Goal: Feedback & Contribution: Leave review/rating

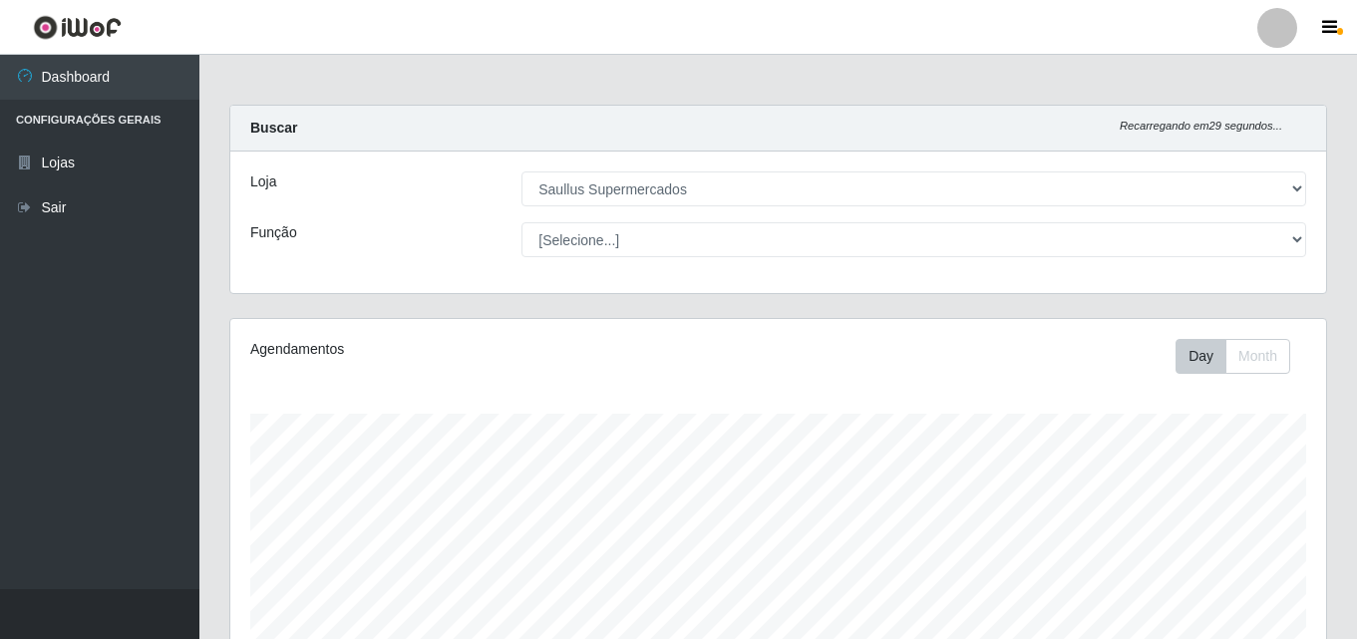
select select "423"
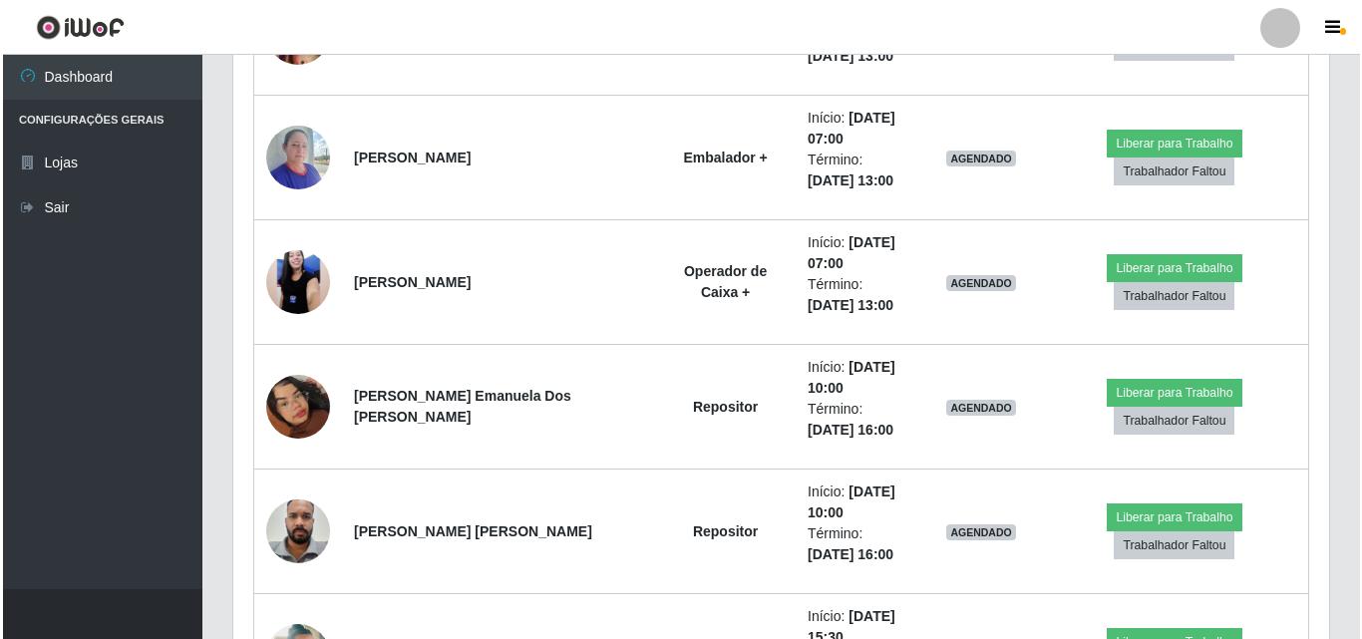
scroll to position [414, 1095]
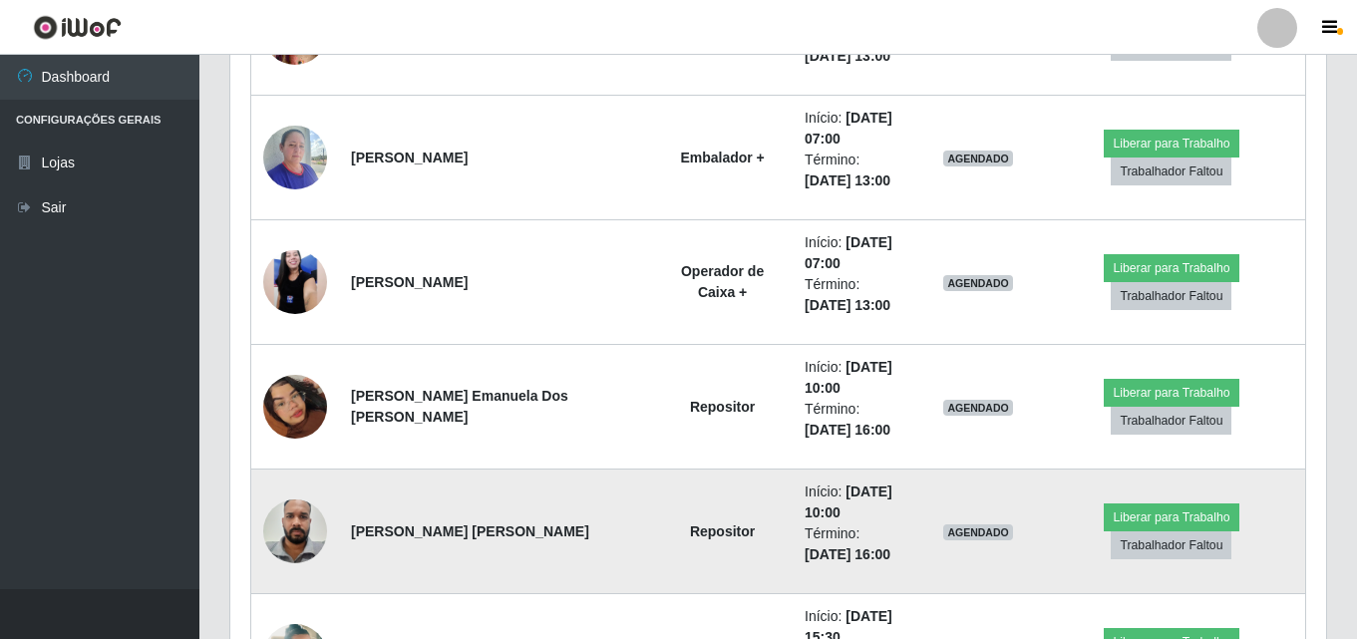
click at [276, 528] on img at bounding box center [295, 530] width 64 height 85
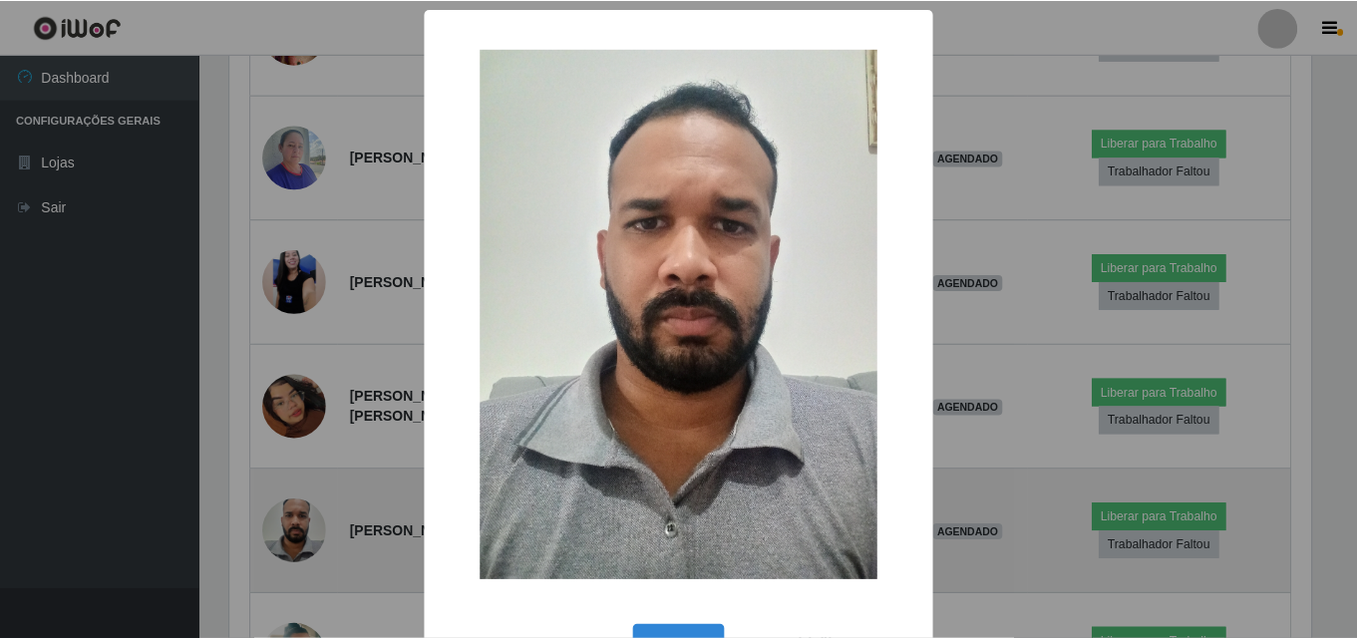
scroll to position [414, 1086]
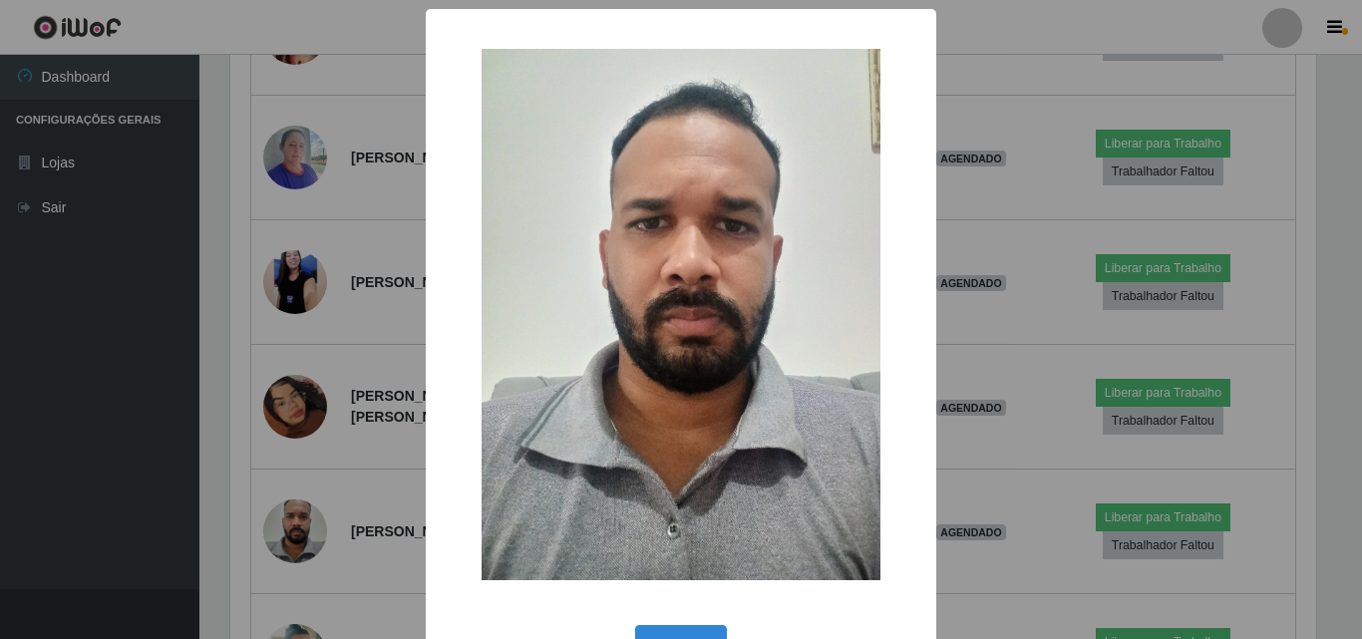
click at [32, 431] on div "× OK Cancel" at bounding box center [681, 319] width 1362 height 639
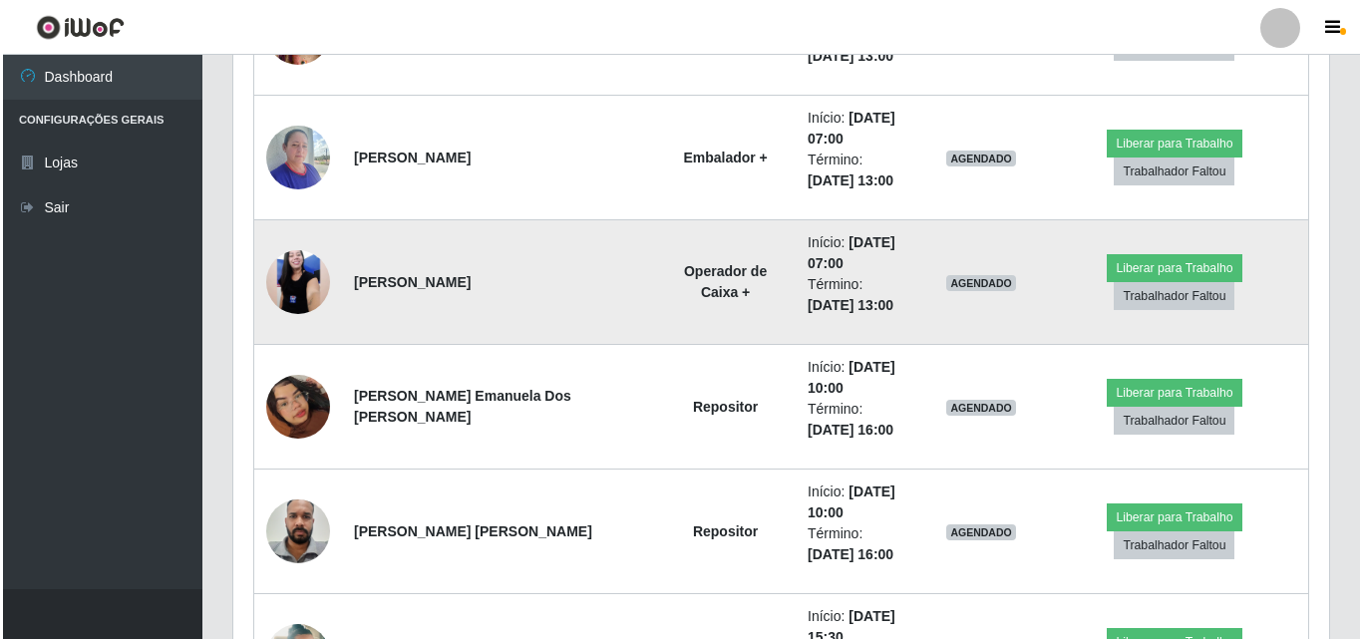
scroll to position [1725, 0]
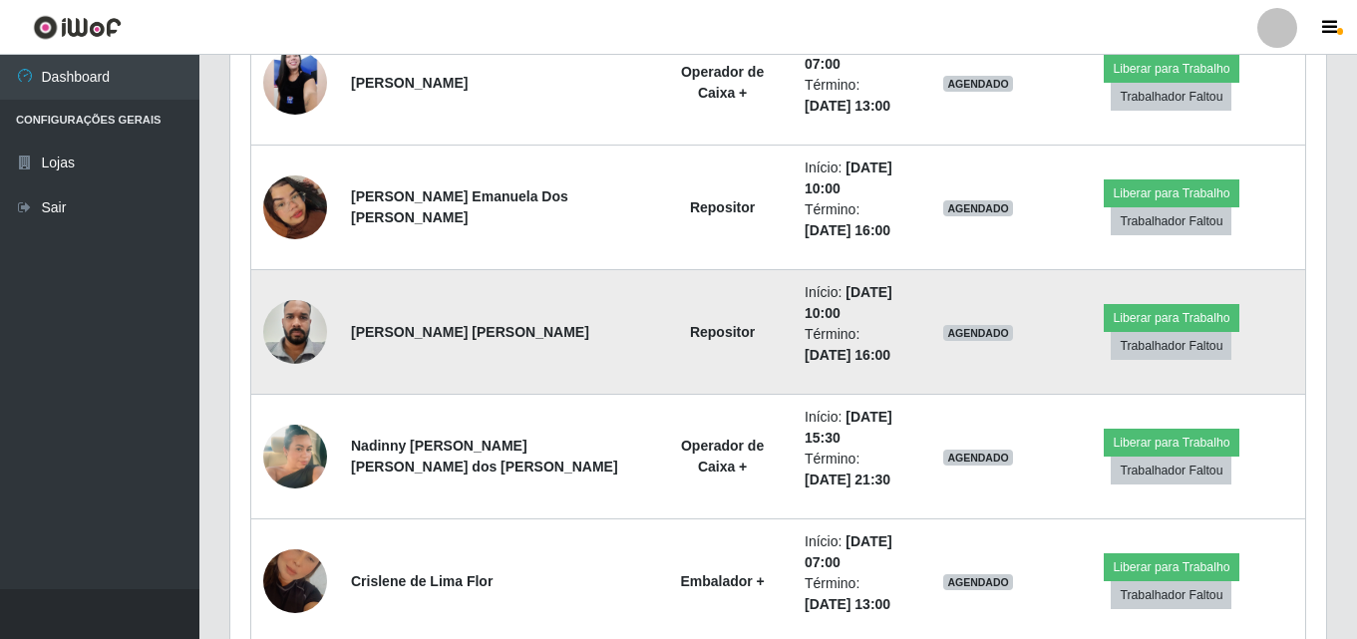
click at [290, 319] on img at bounding box center [295, 331] width 64 height 85
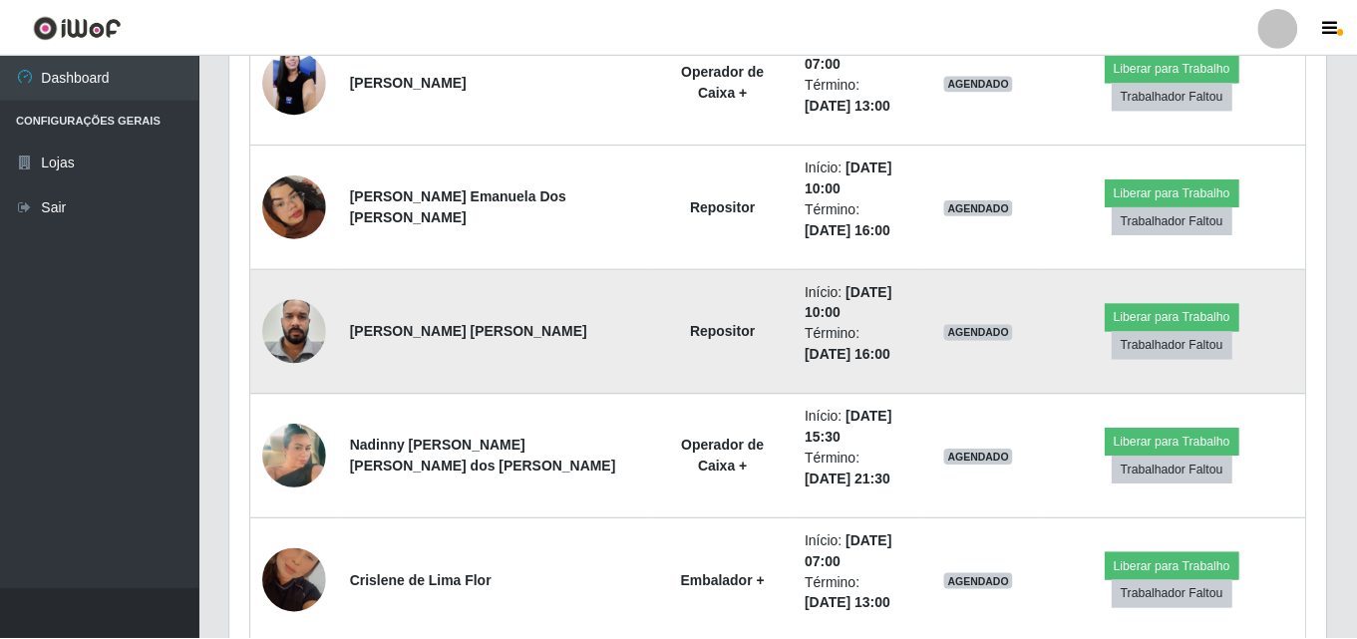
scroll to position [414, 1086]
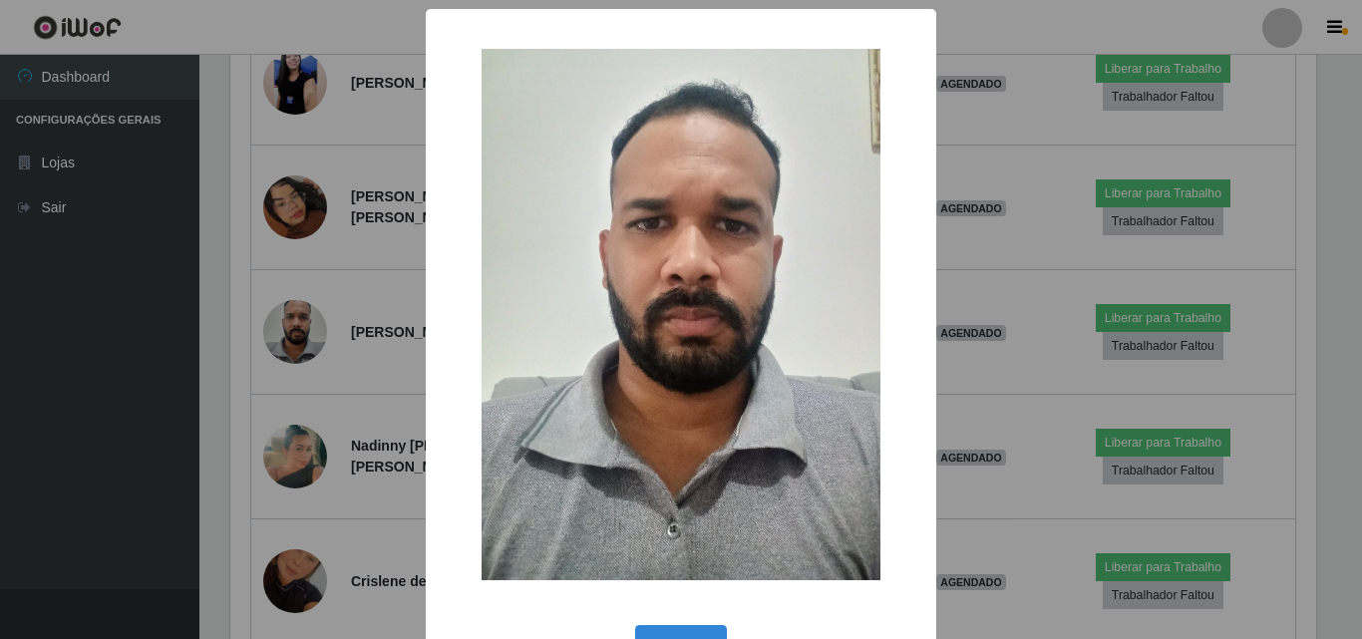
click at [79, 374] on div "× OK Cancel" at bounding box center [681, 319] width 1362 height 639
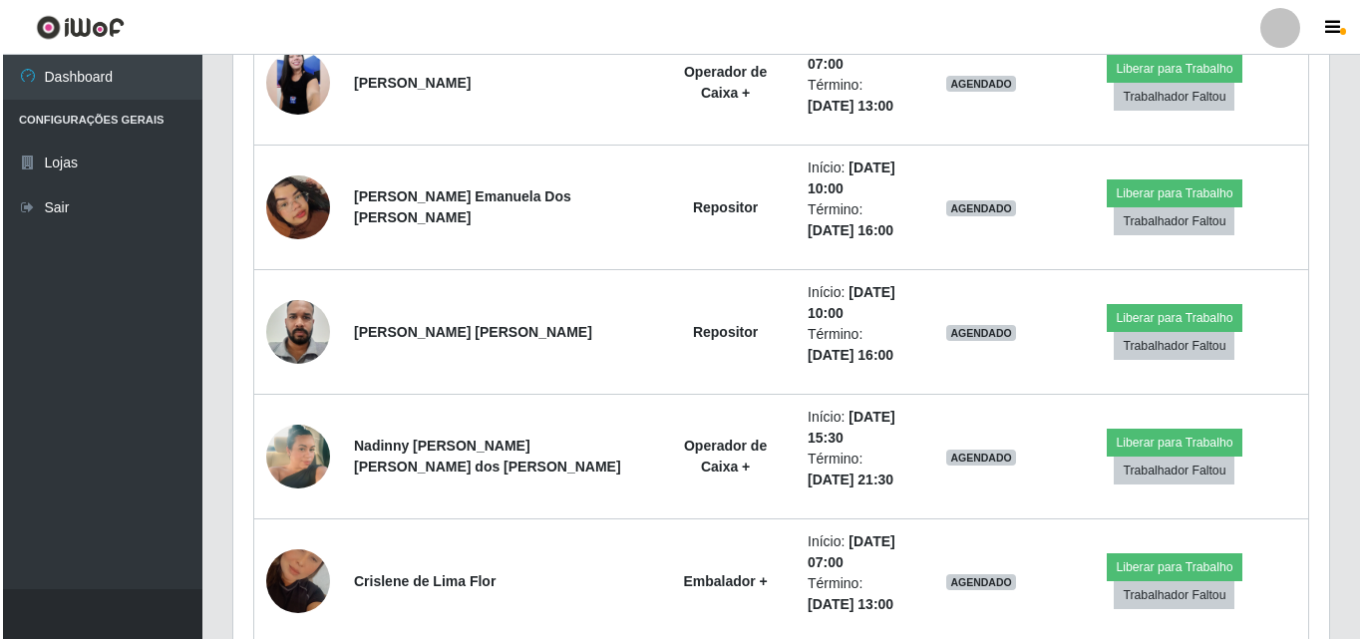
scroll to position [414, 1095]
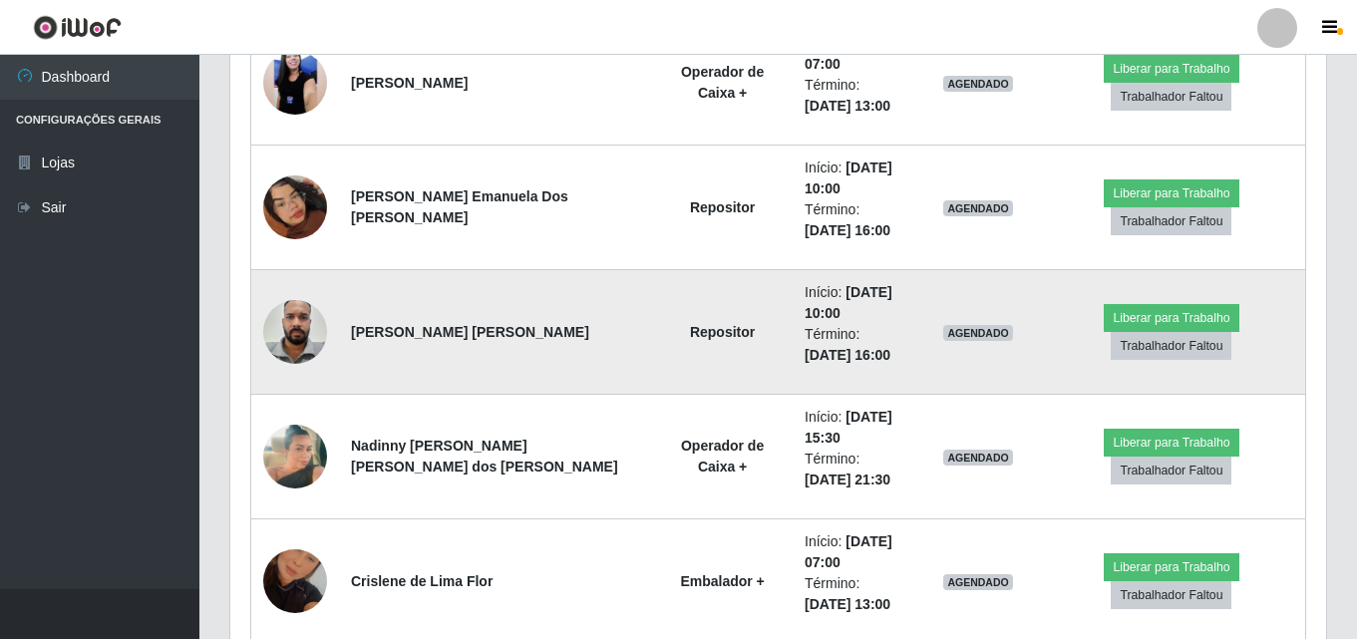
click at [286, 333] on img at bounding box center [295, 331] width 64 height 85
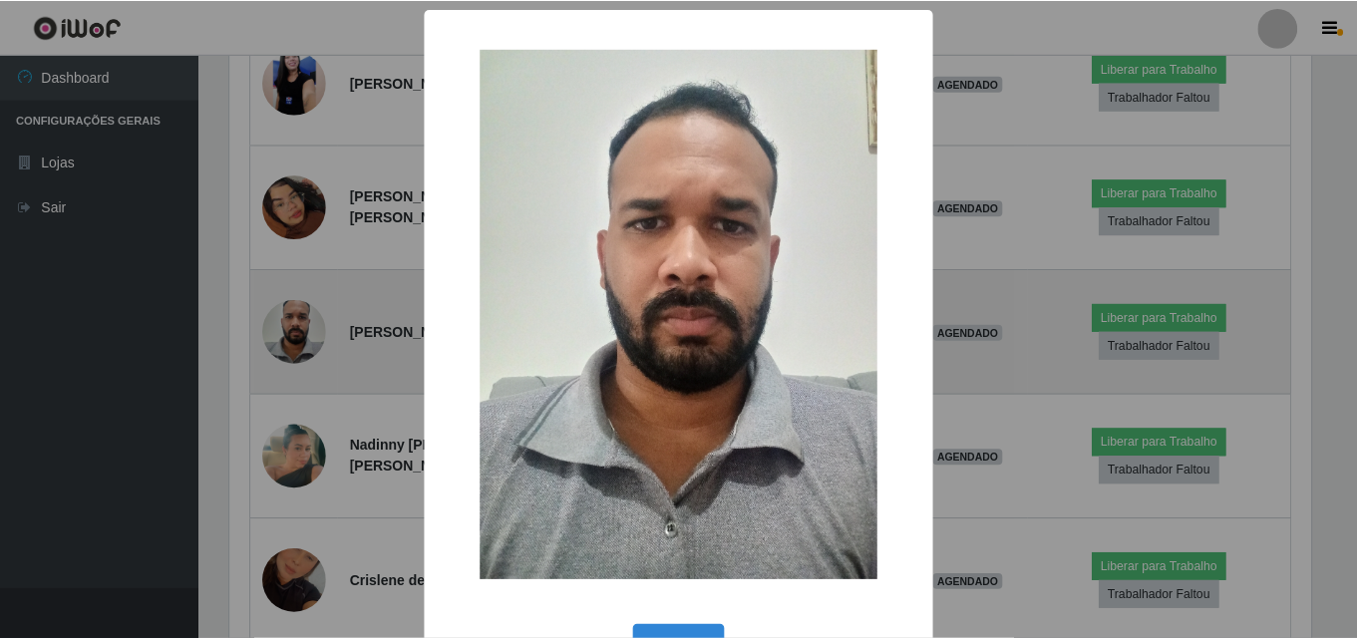
scroll to position [414, 1086]
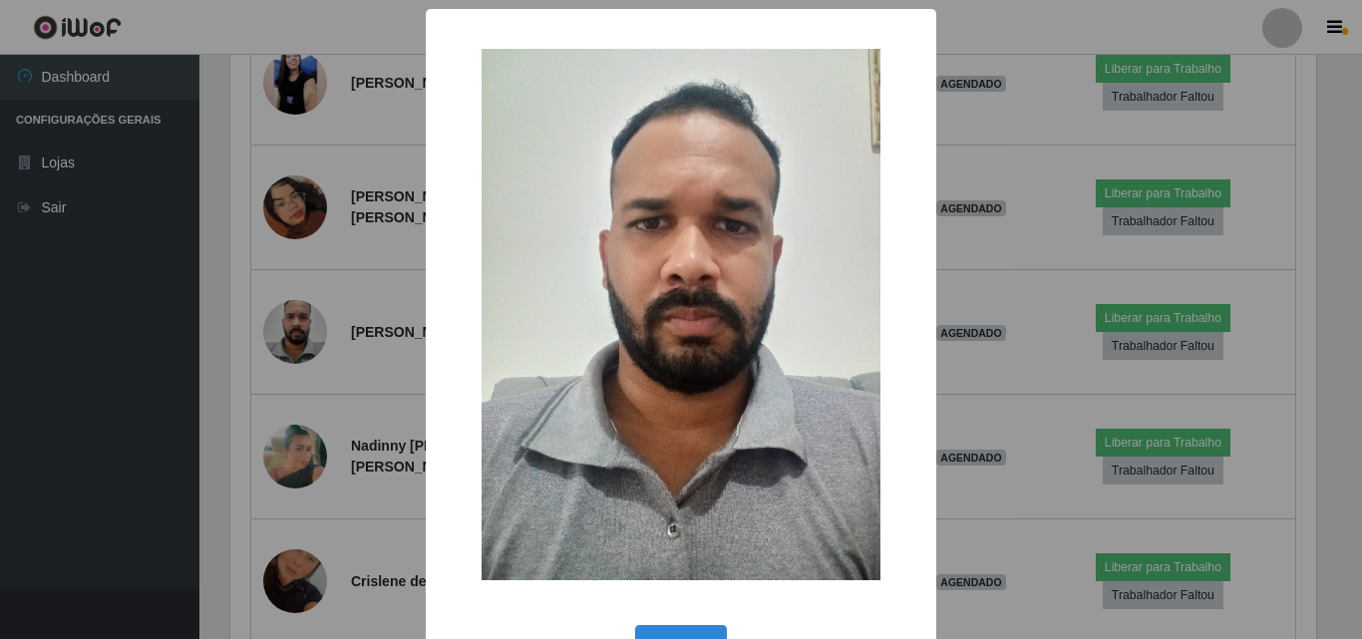
drag, startPoint x: 127, startPoint y: 268, endPoint x: 129, endPoint y: 279, distance: 11.1
click at [129, 279] on div "× OK Cancel" at bounding box center [681, 319] width 1362 height 639
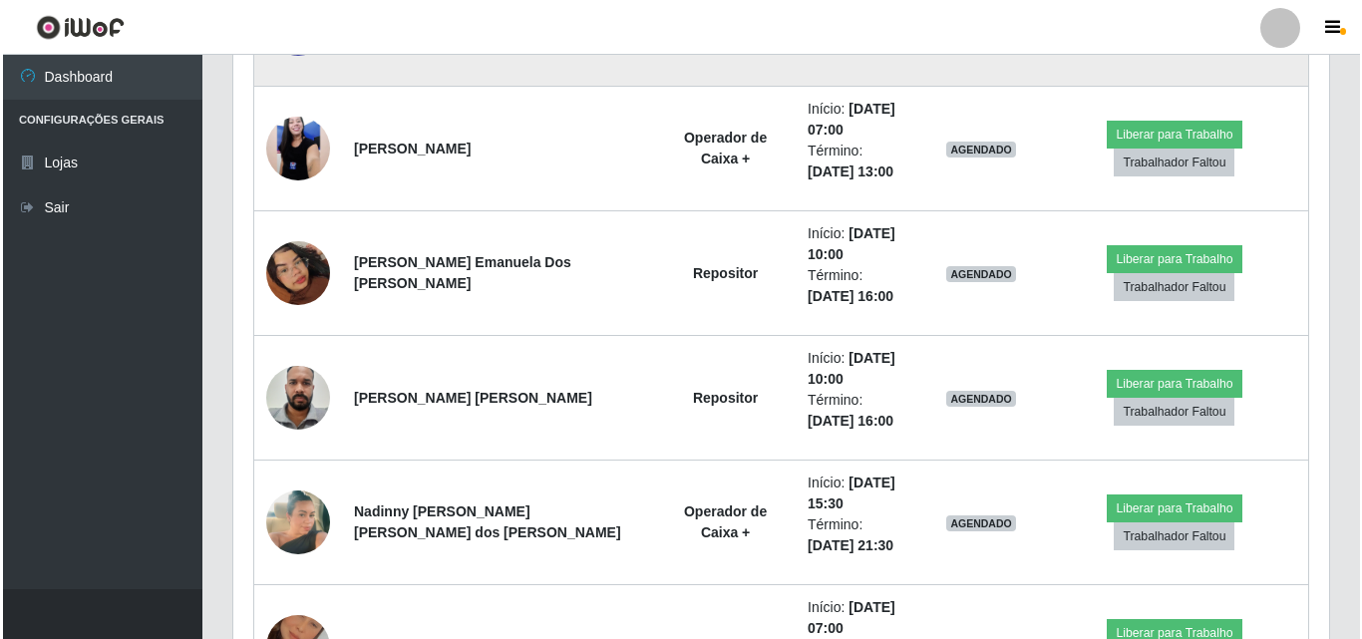
scroll to position [1626, 0]
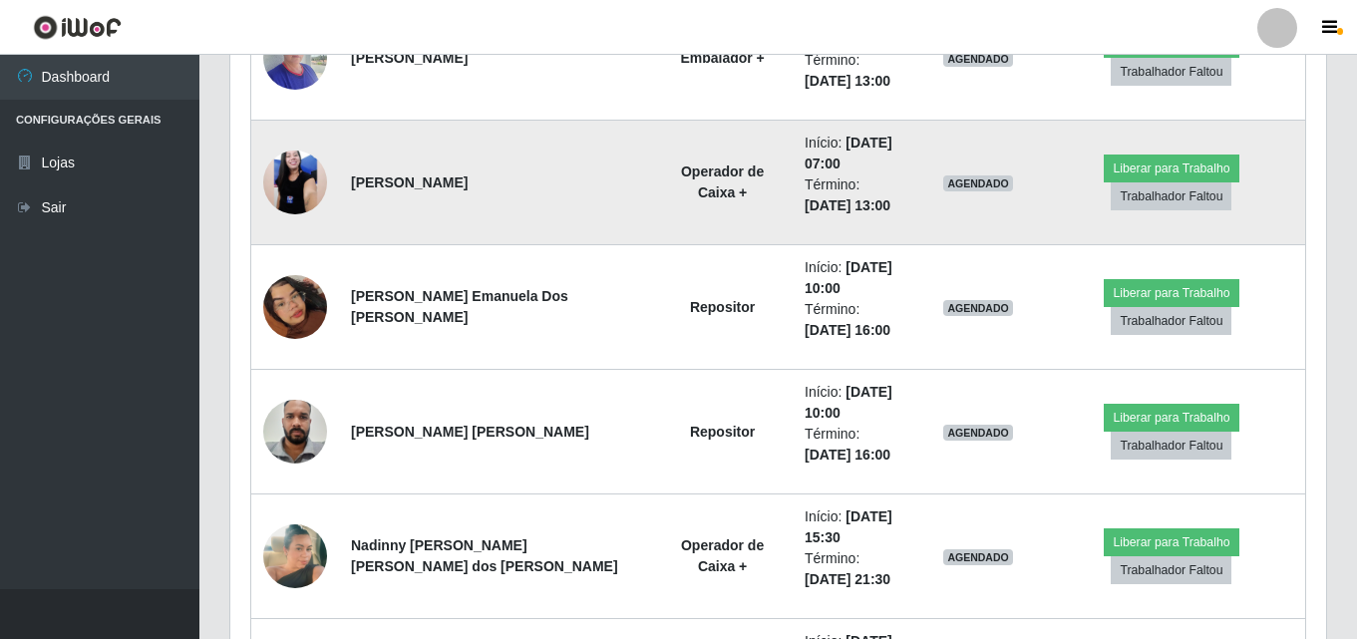
click at [305, 188] on img at bounding box center [295, 183] width 64 height 142
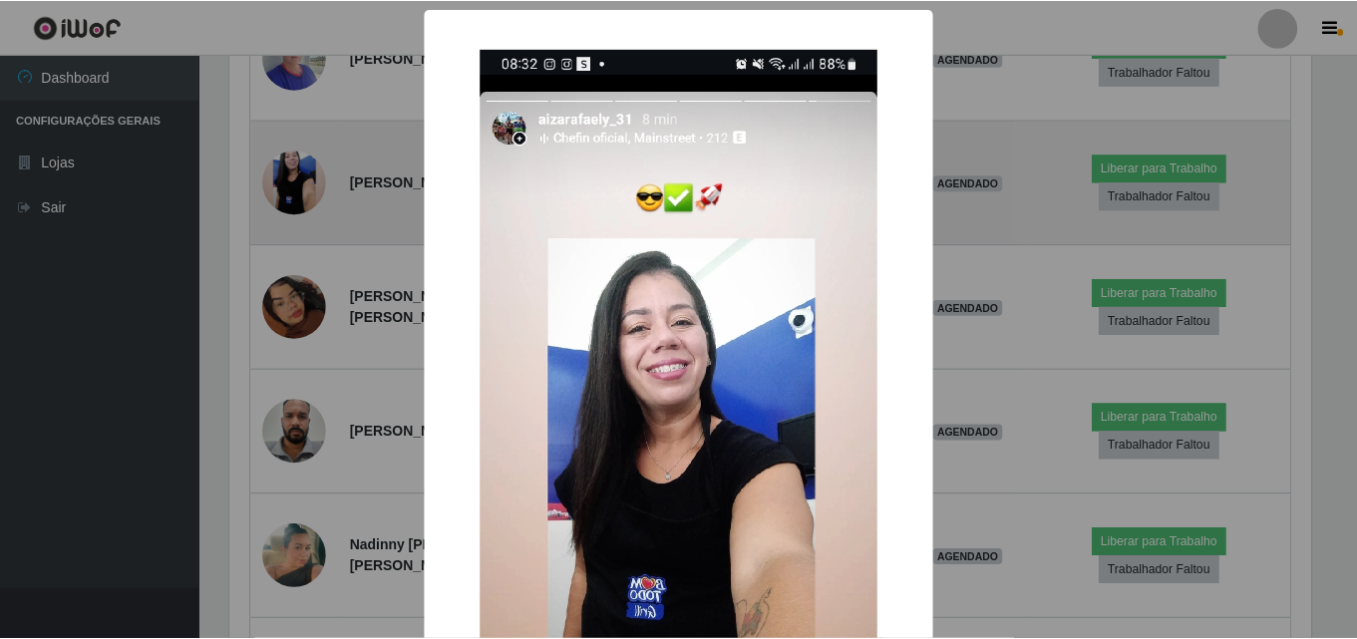
scroll to position [414, 1086]
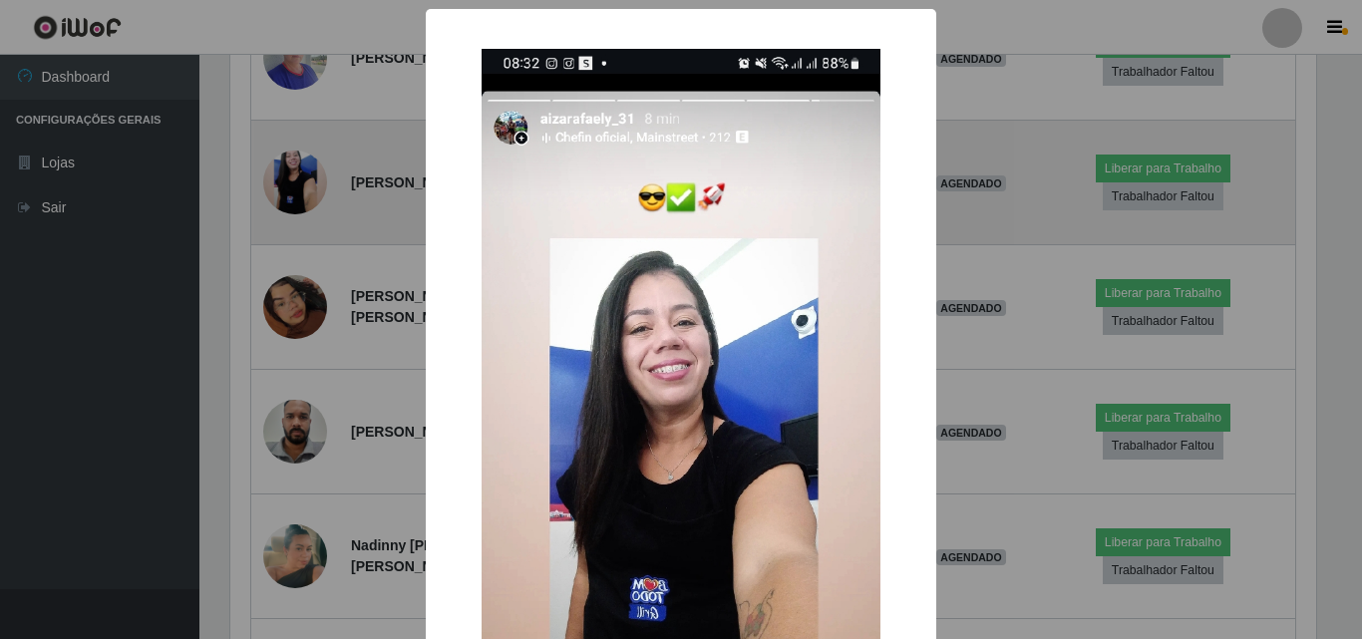
click at [305, 188] on div "× OK Cancel" at bounding box center [681, 319] width 1362 height 639
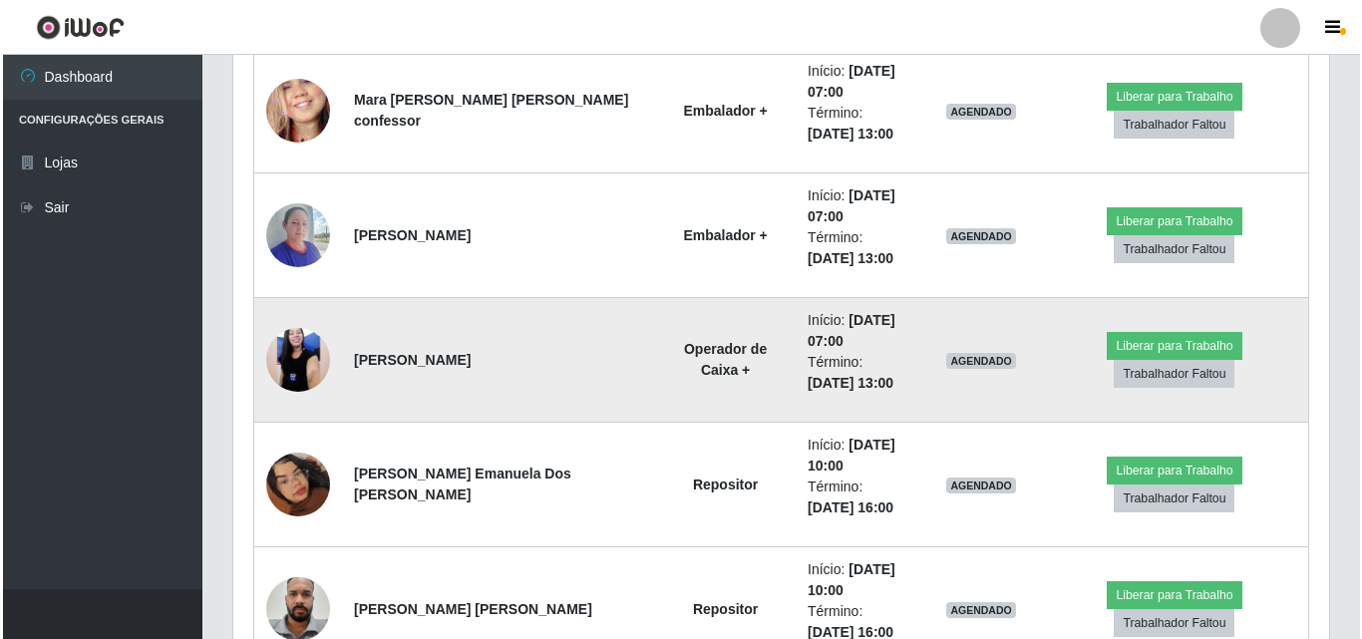
scroll to position [1426, 0]
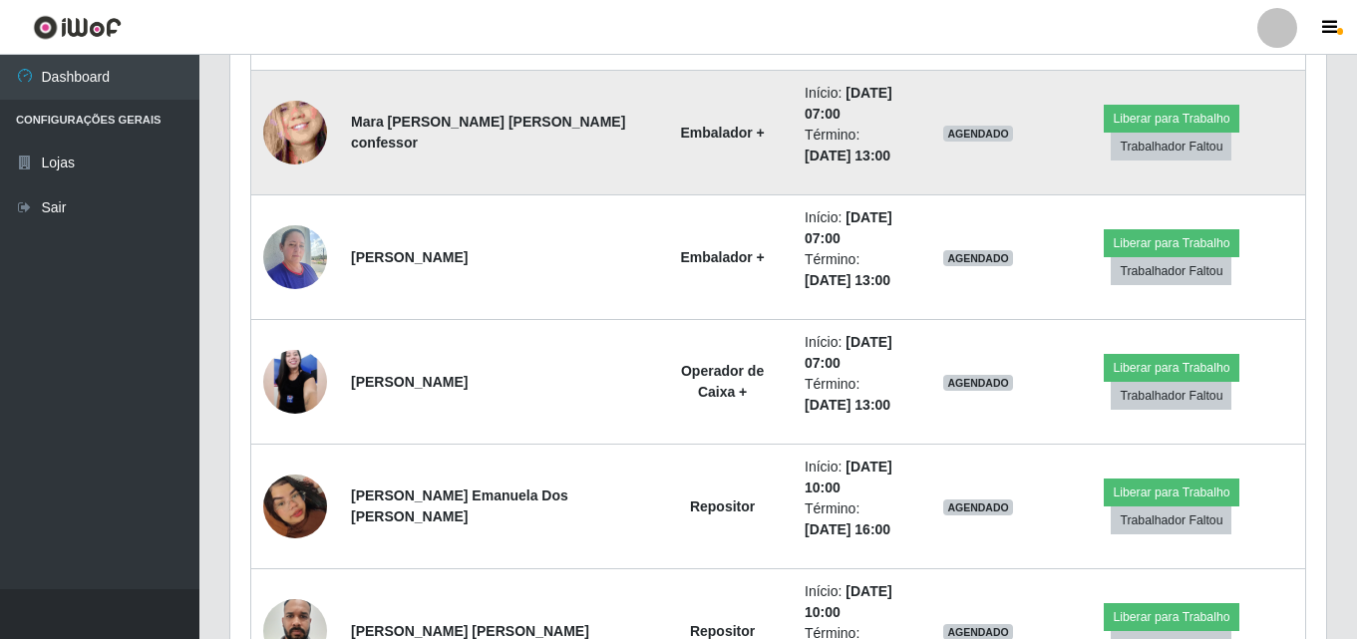
click at [307, 146] on img at bounding box center [295, 133] width 64 height 139
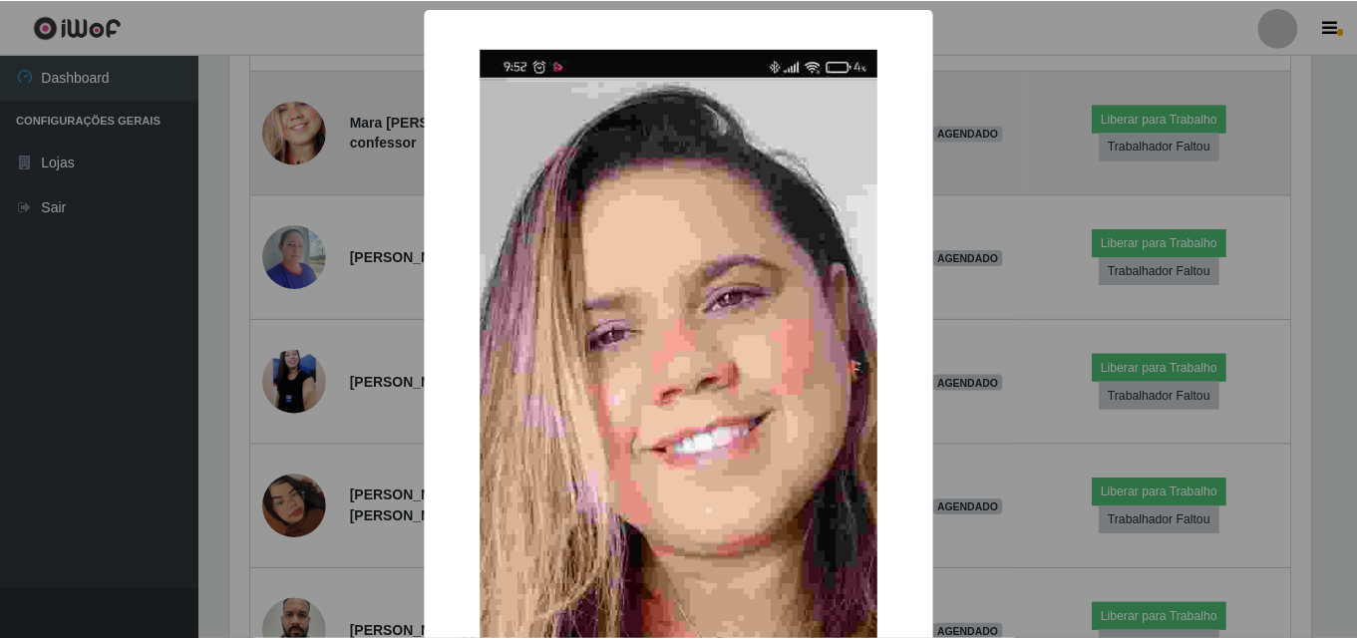
scroll to position [414, 1086]
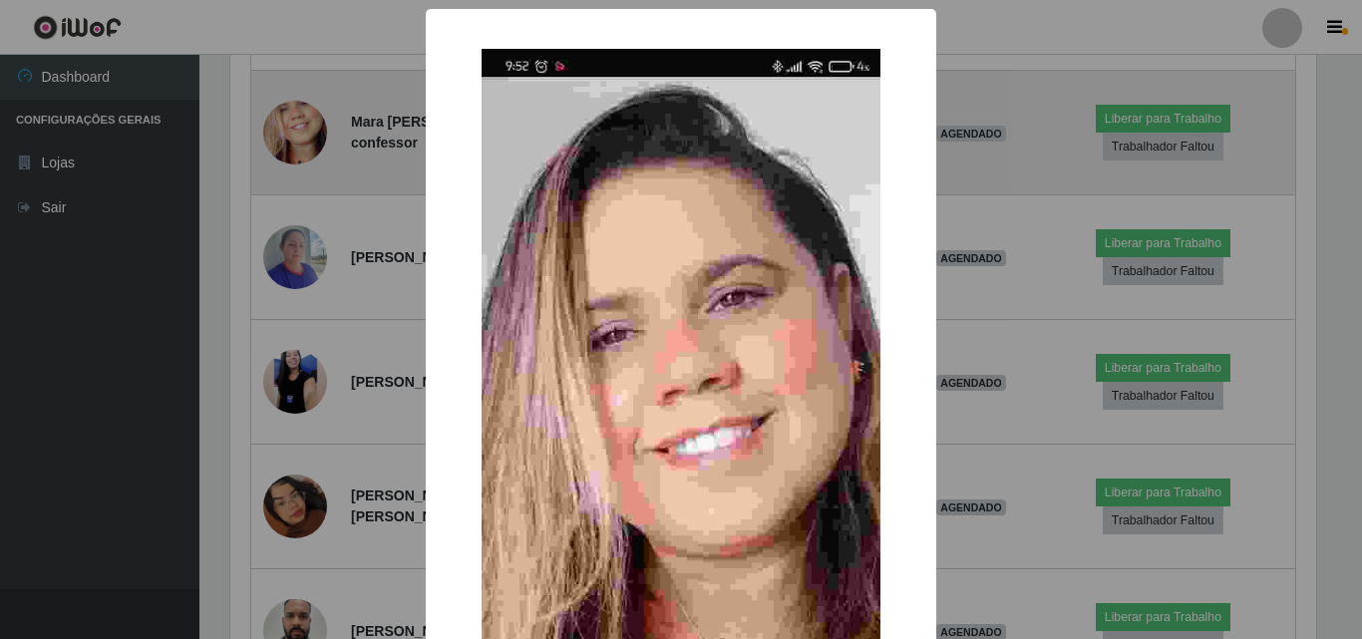
click at [307, 146] on div "× OK Cancel" at bounding box center [681, 319] width 1362 height 639
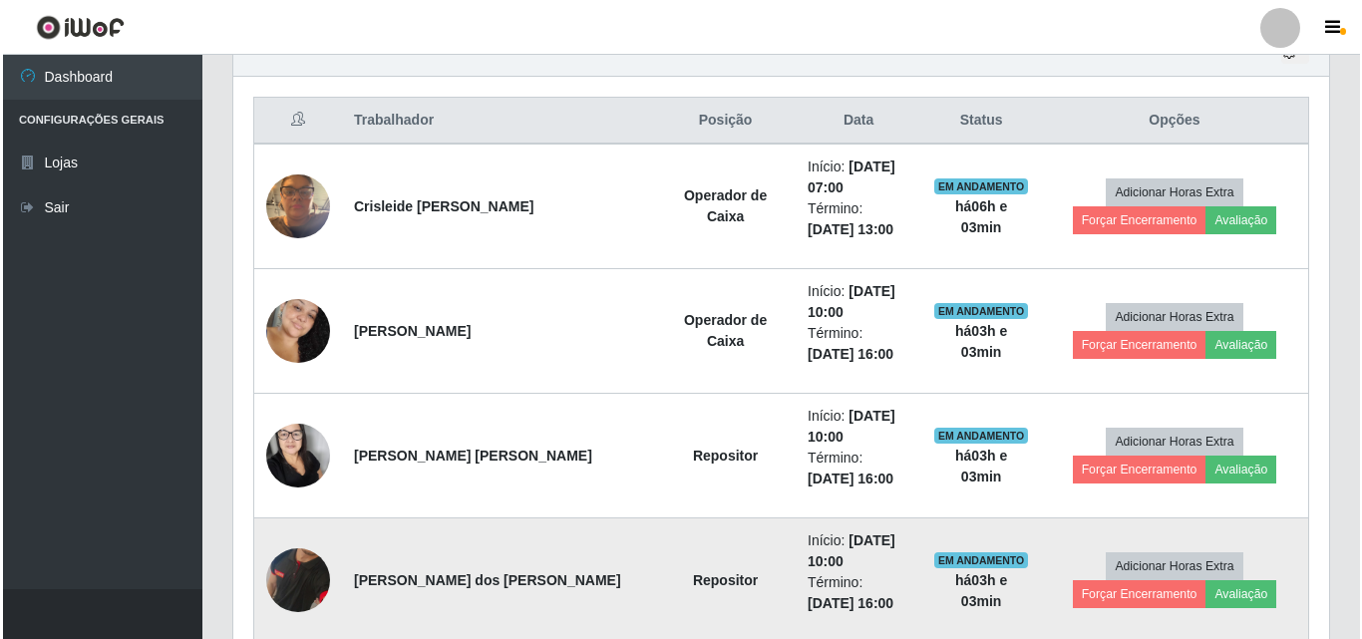
scroll to position [629, 0]
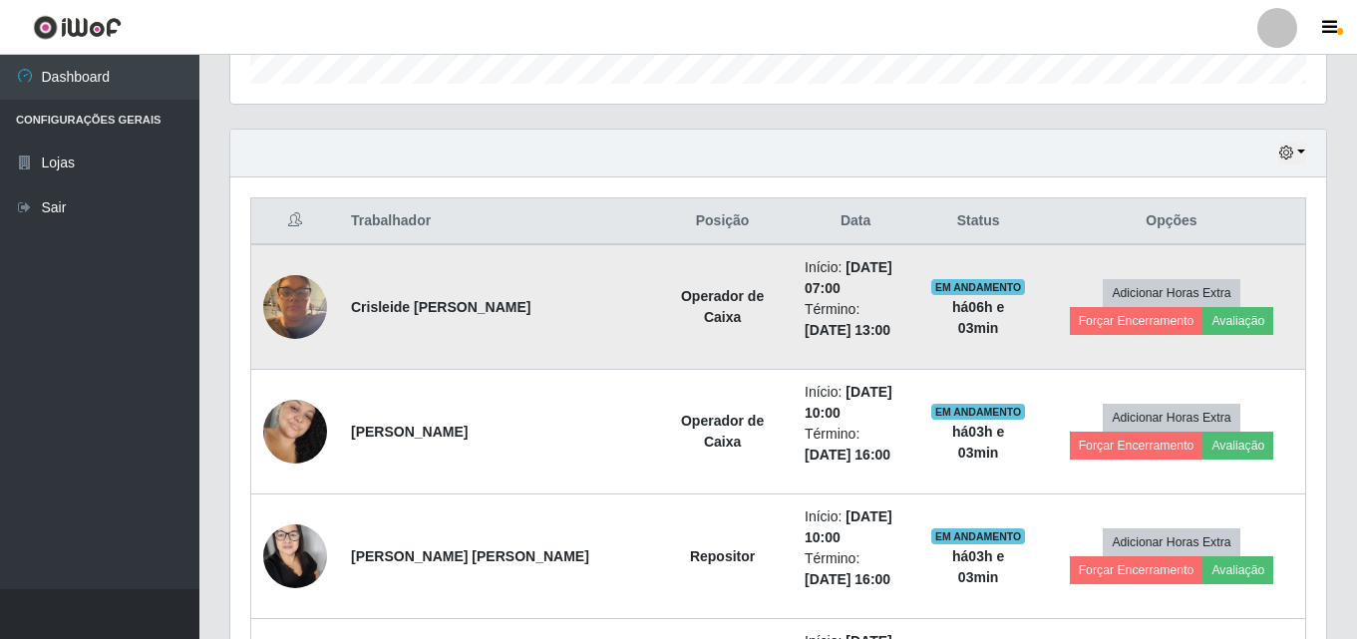
click at [279, 306] on img at bounding box center [295, 306] width 64 height 85
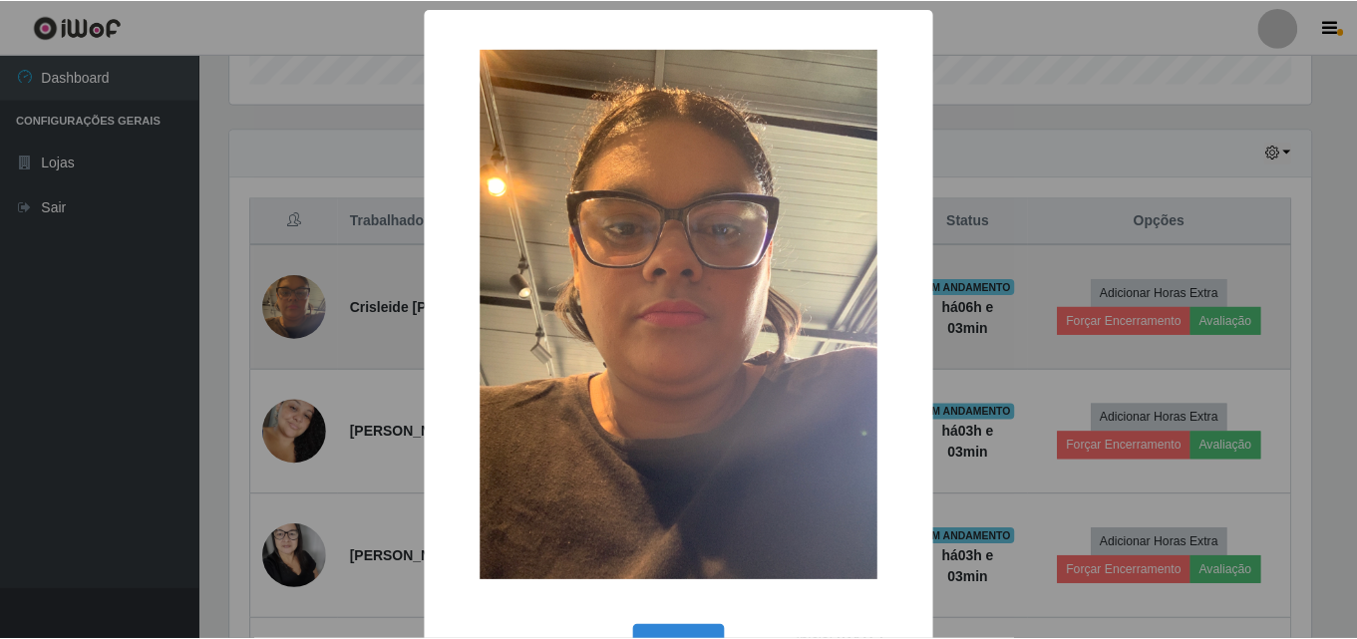
scroll to position [414, 1086]
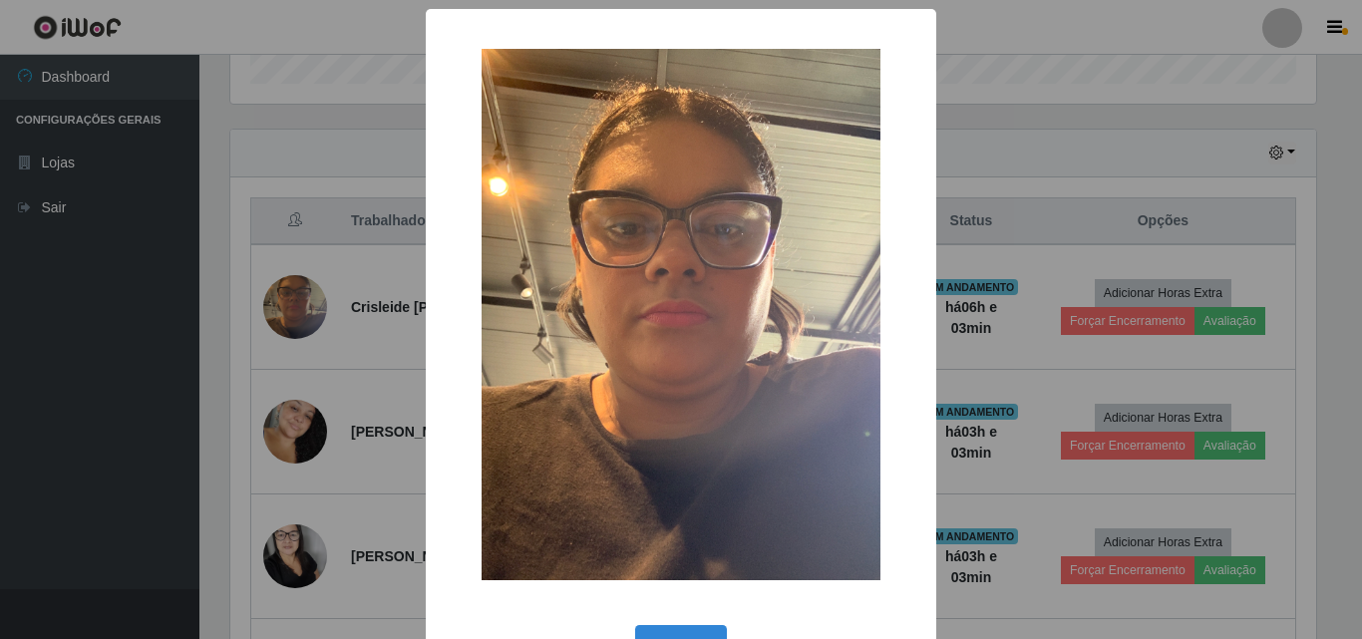
drag, startPoint x: 1014, startPoint y: 274, endPoint x: 1013, endPoint y: 305, distance: 30.9
click at [1014, 276] on div "× OK Cancel" at bounding box center [681, 319] width 1362 height 639
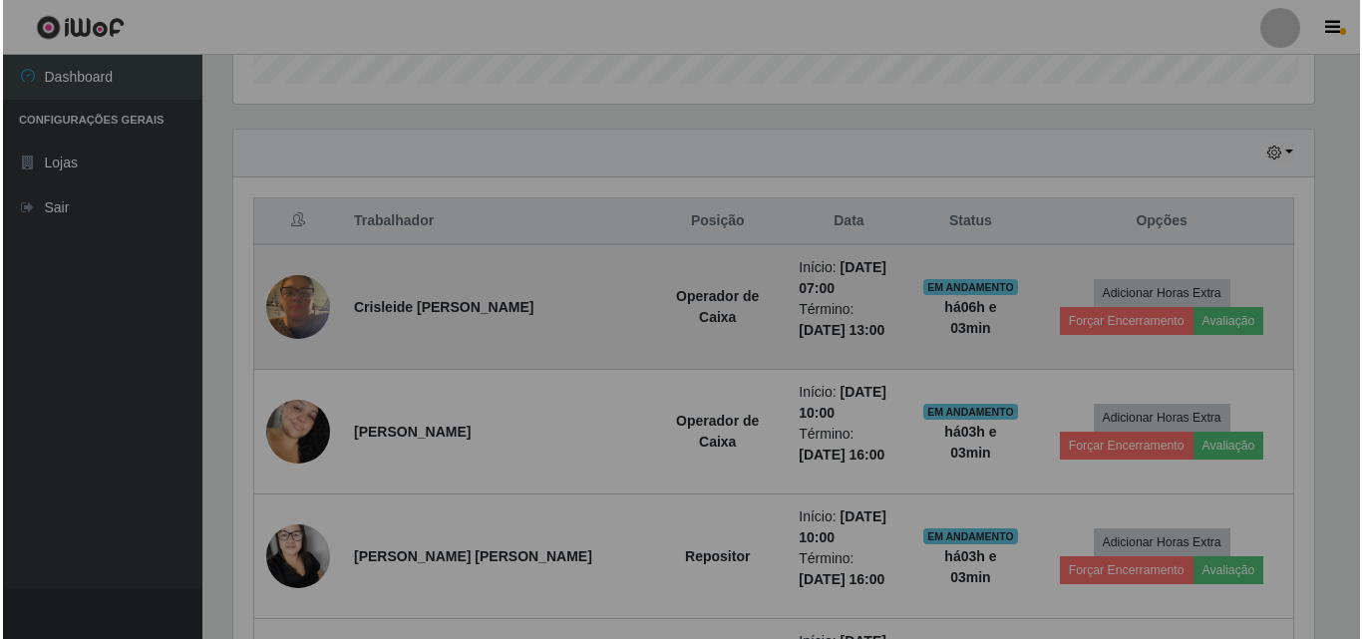
scroll to position [414, 1095]
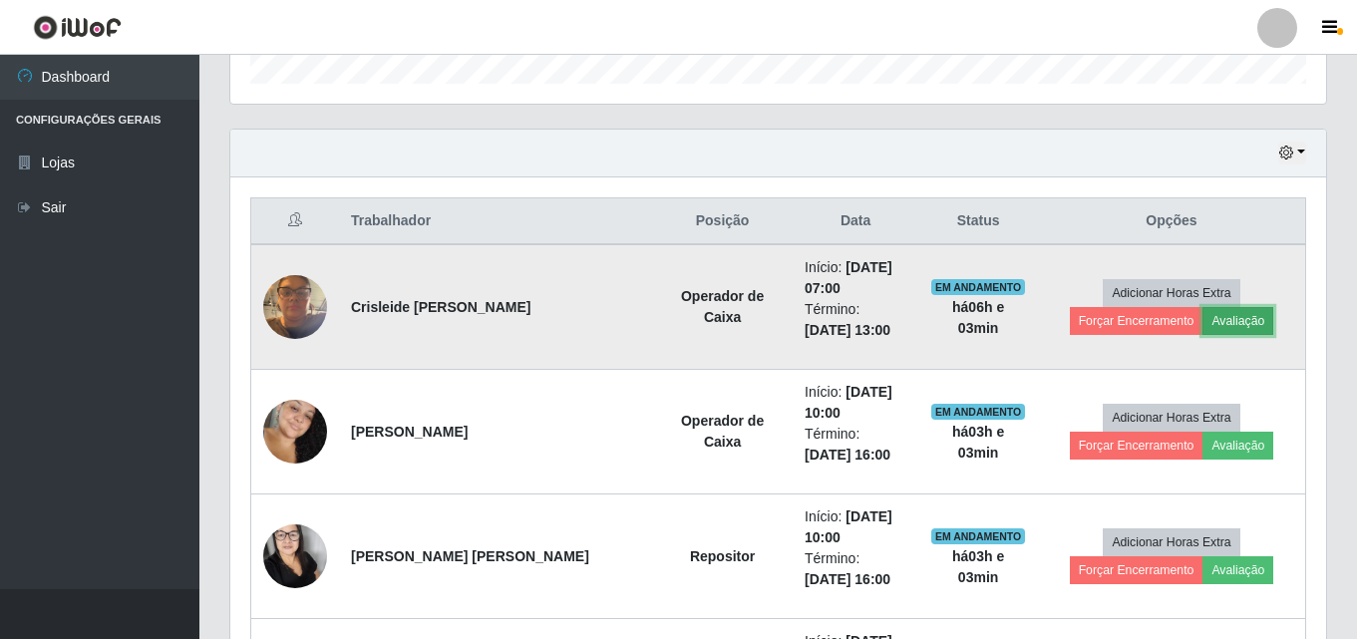
click at [1202, 311] on button "Avaliação" at bounding box center [1237, 321] width 71 height 28
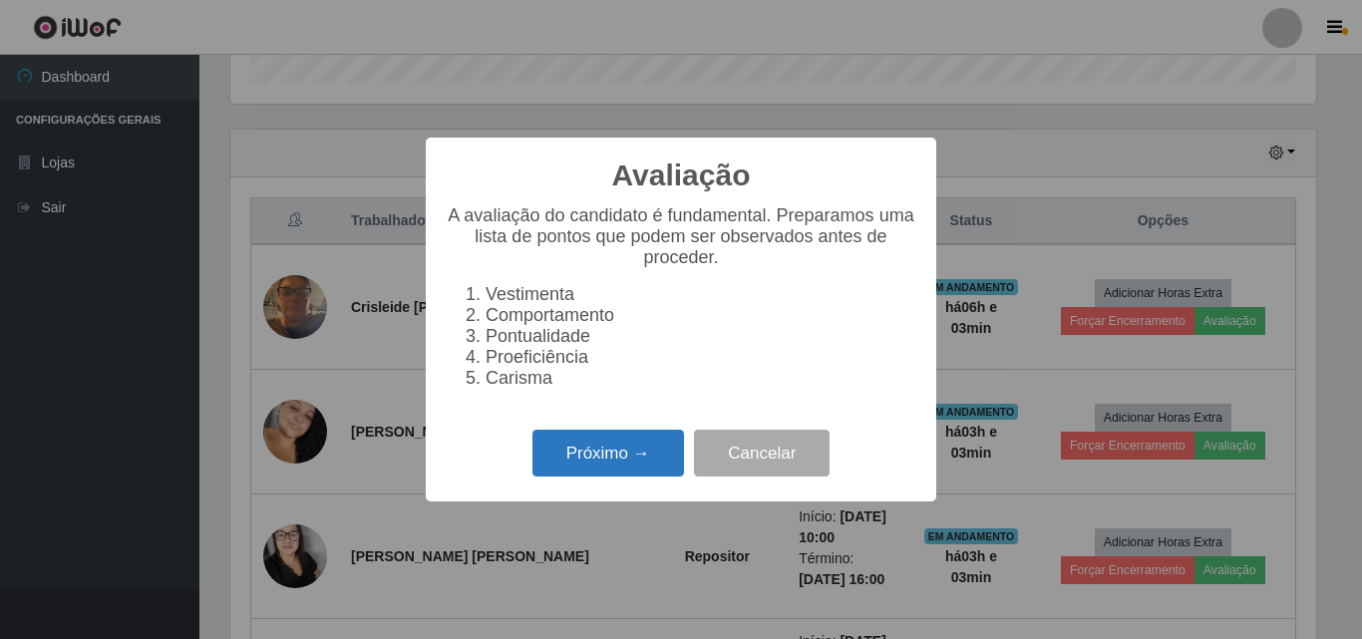
click at [594, 476] on button "Próximo →" at bounding box center [608, 453] width 152 height 47
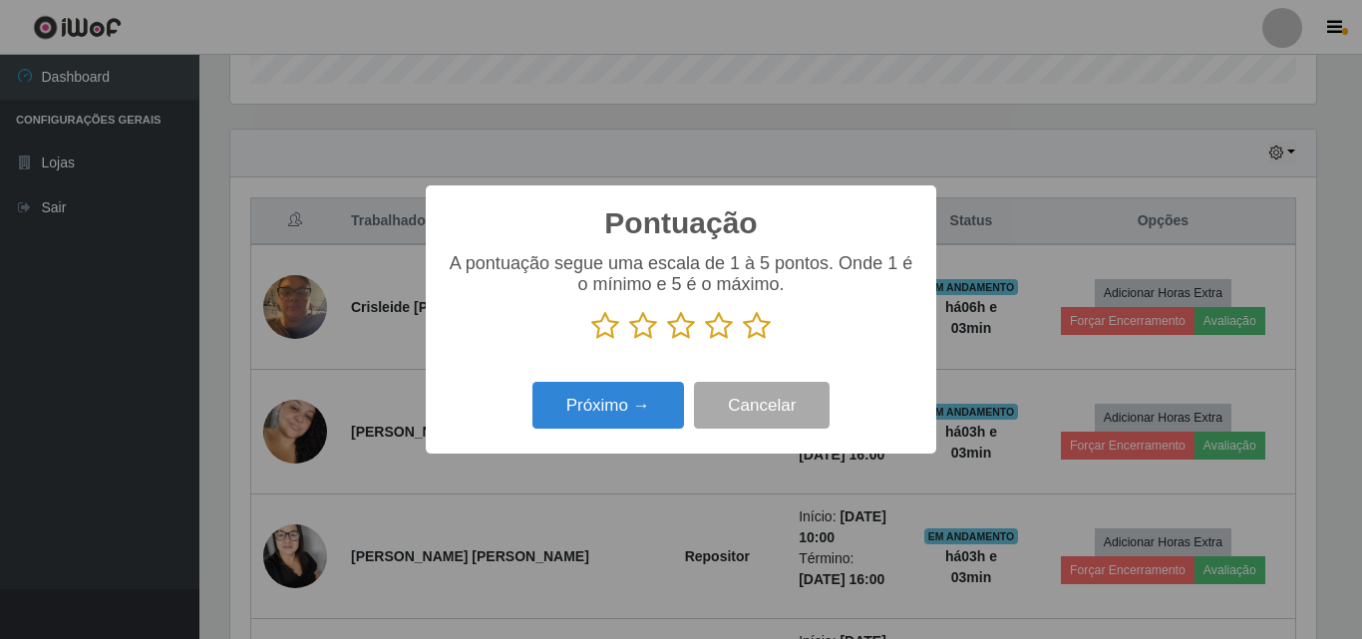
scroll to position [996390, 995719]
click at [609, 329] on icon at bounding box center [605, 326] width 28 height 30
click at [591, 341] on input "radio" at bounding box center [591, 341] width 0 height 0
click at [651, 328] on icon at bounding box center [643, 326] width 28 height 30
click at [629, 341] on input "radio" at bounding box center [629, 341] width 0 height 0
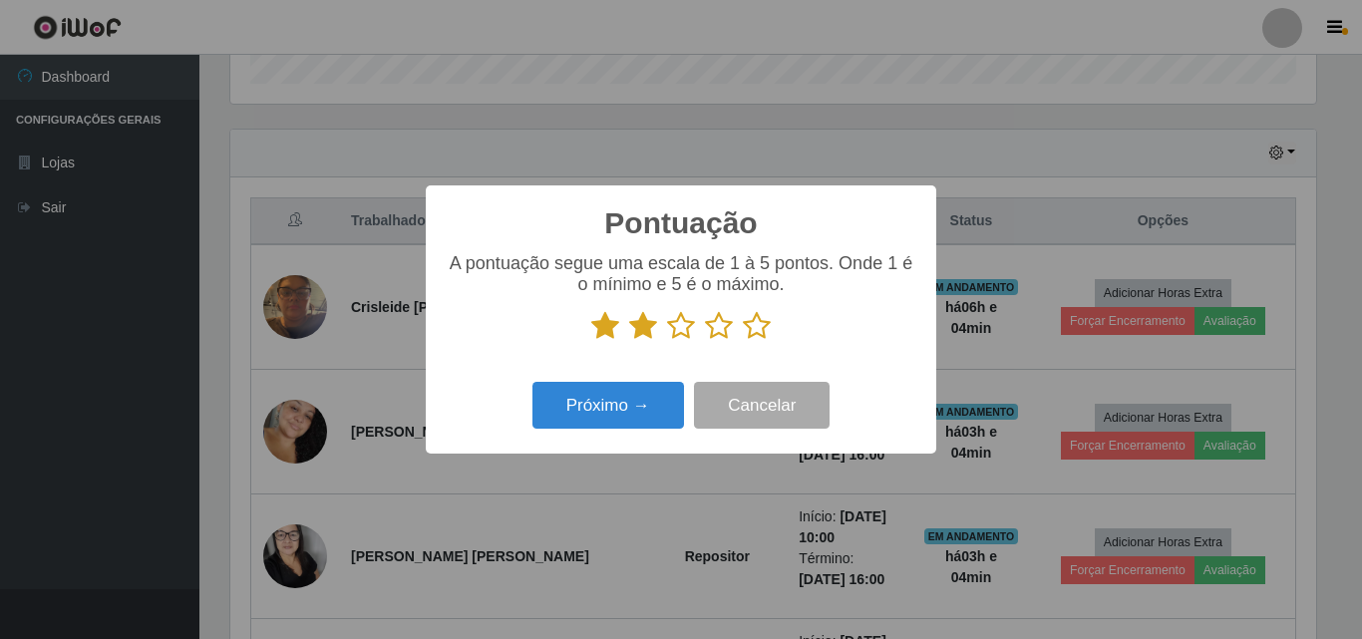
click at [677, 328] on icon at bounding box center [681, 326] width 28 height 30
click at [667, 341] on input "radio" at bounding box center [667, 341] width 0 height 0
click at [724, 326] on icon at bounding box center [719, 326] width 28 height 30
click at [705, 341] on input "radio" at bounding box center [705, 341] width 0 height 0
click at [761, 335] on icon at bounding box center [757, 326] width 28 height 30
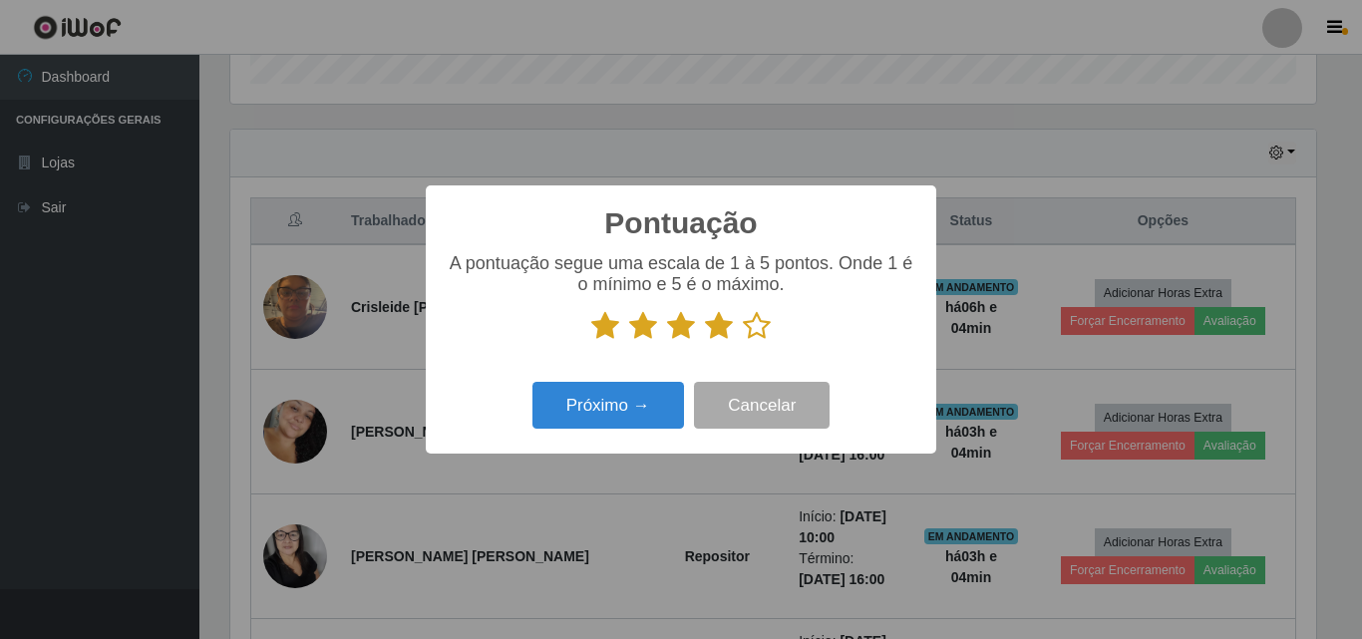
click at [743, 341] on input "radio" at bounding box center [743, 341] width 0 height 0
click at [628, 405] on button "Próximo →" at bounding box center [608, 405] width 152 height 47
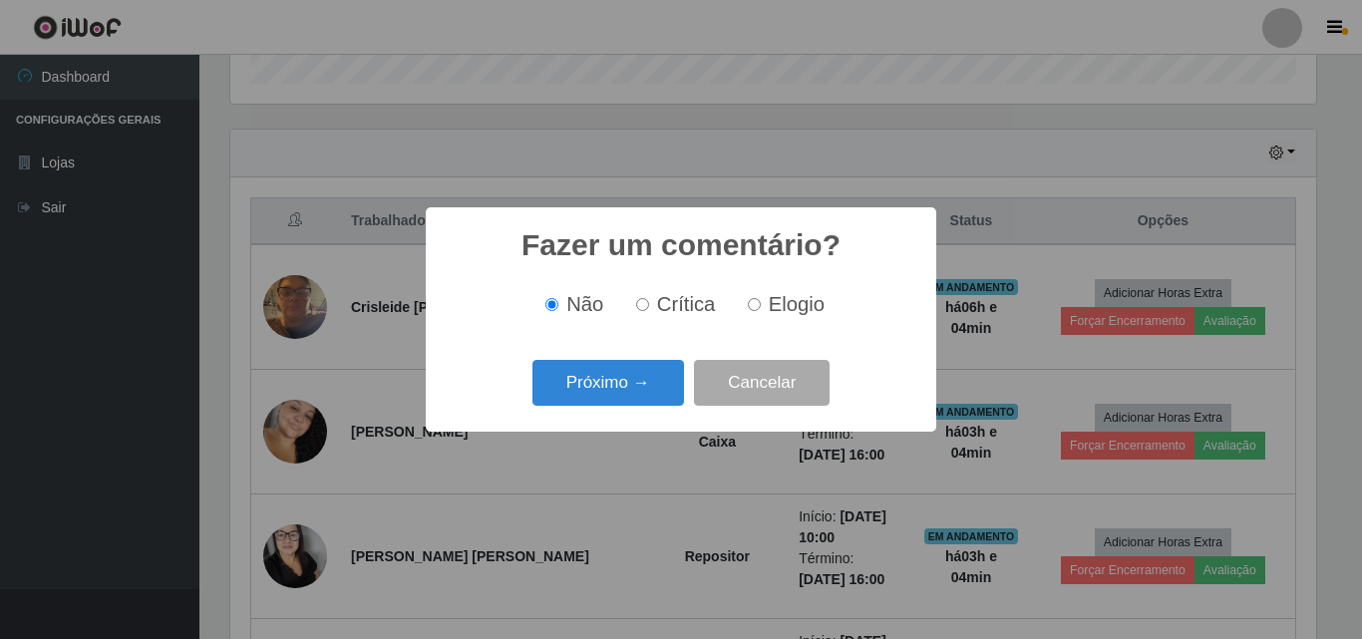
click at [760, 305] on label "Elogio" at bounding box center [782, 304] width 85 height 23
click at [760, 305] on input "Elogio" at bounding box center [754, 304] width 13 height 13
radio input "true"
click at [654, 397] on button "Próximo →" at bounding box center [608, 383] width 152 height 47
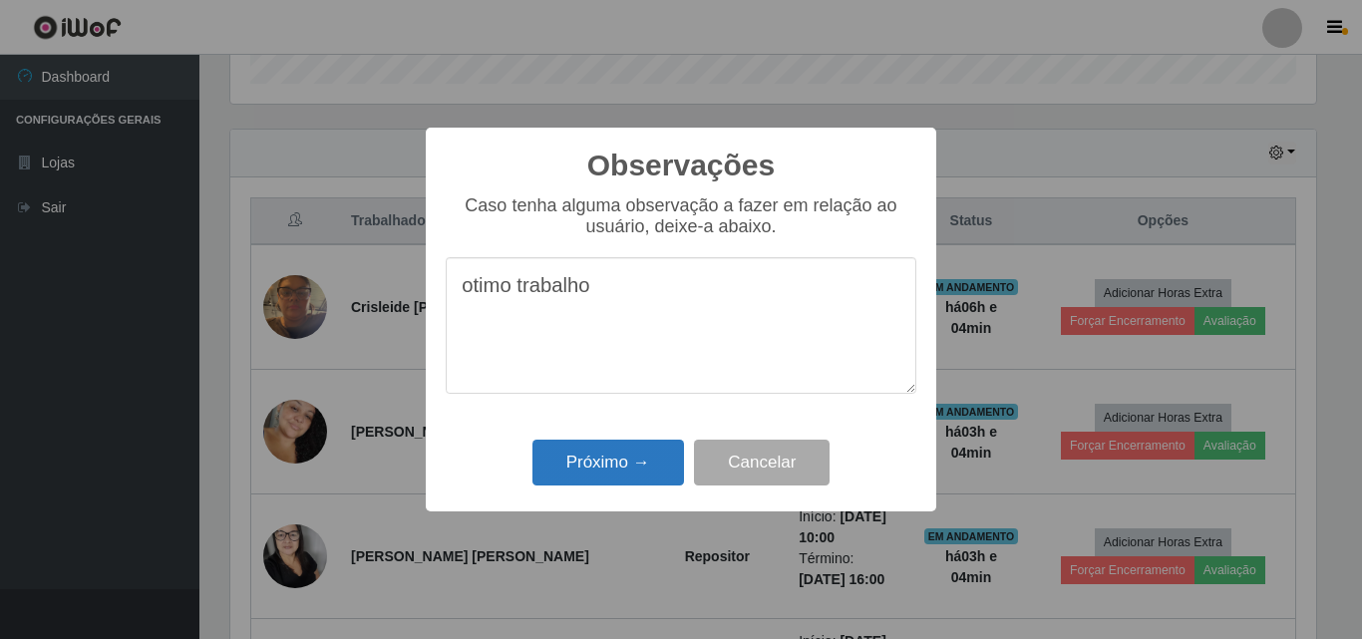
type textarea "otimo trabalho"
click at [598, 464] on button "Próximo →" at bounding box center [608, 463] width 152 height 47
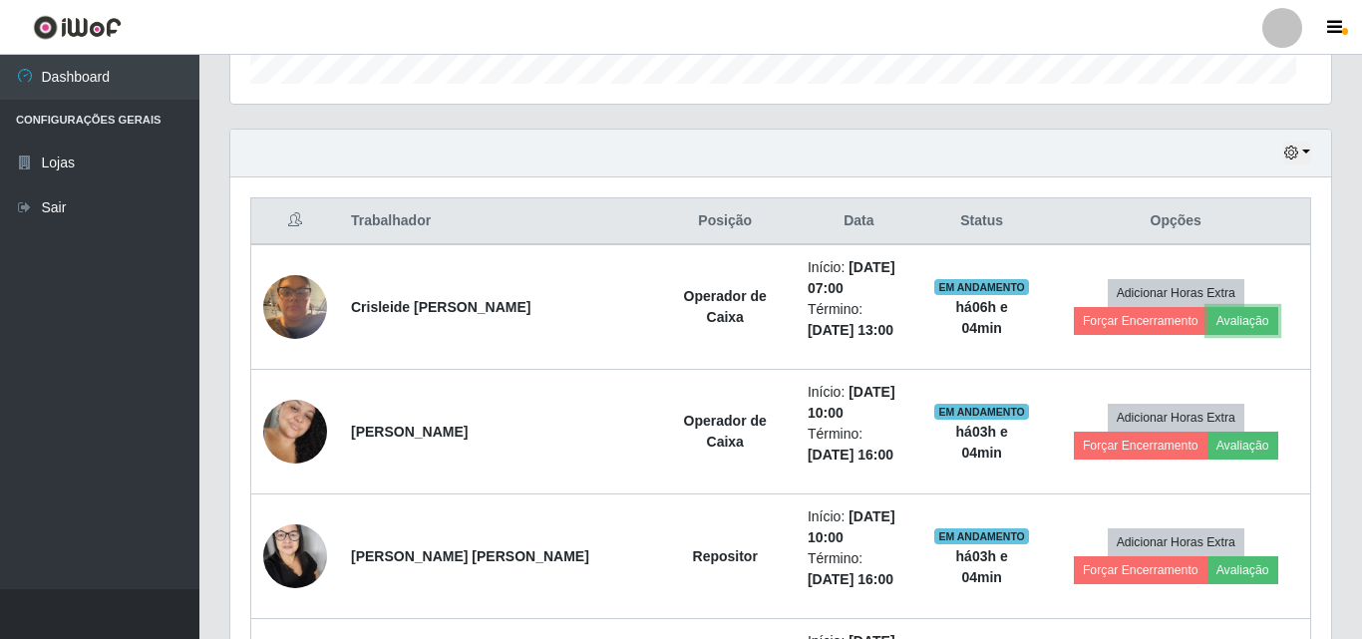
scroll to position [414, 1095]
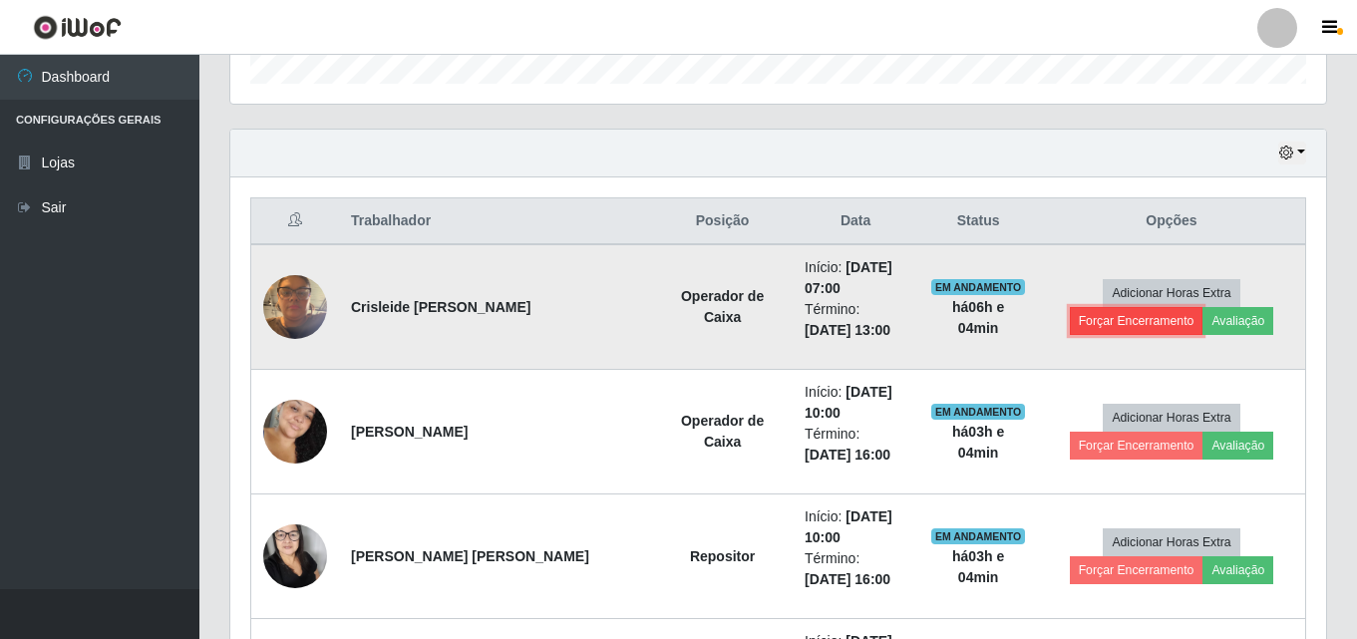
click at [1203, 307] on button "Forçar Encerramento" at bounding box center [1137, 321] width 134 height 28
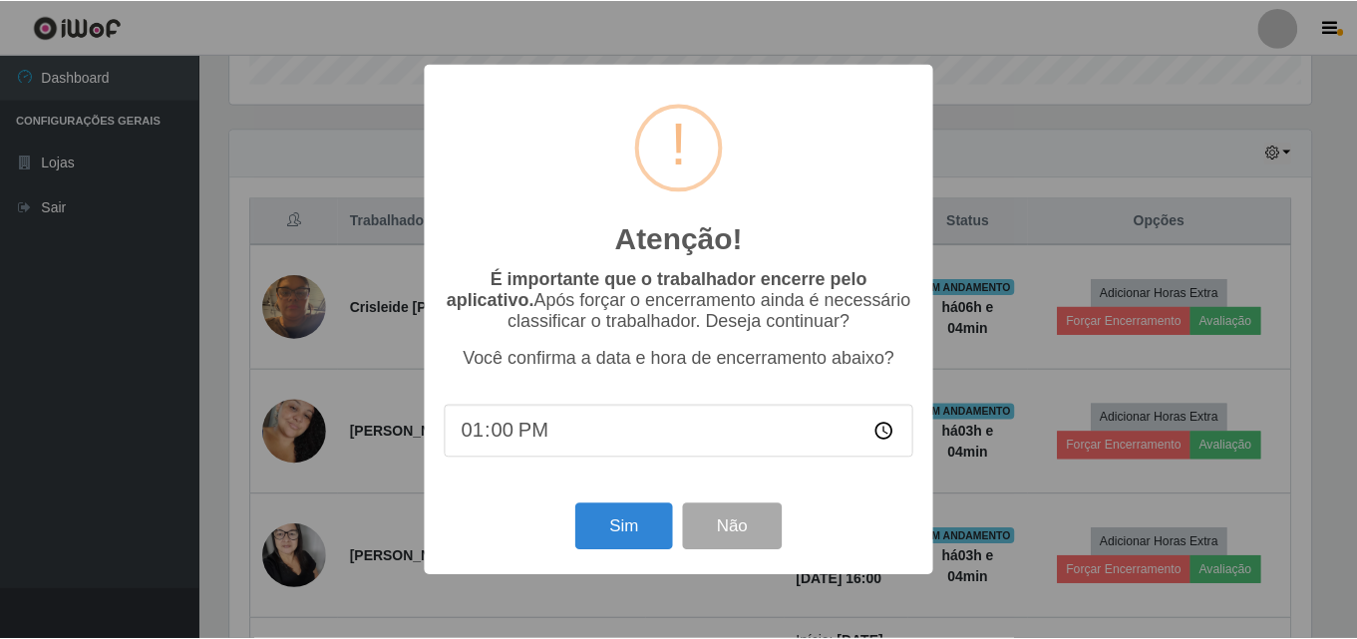
scroll to position [414, 1086]
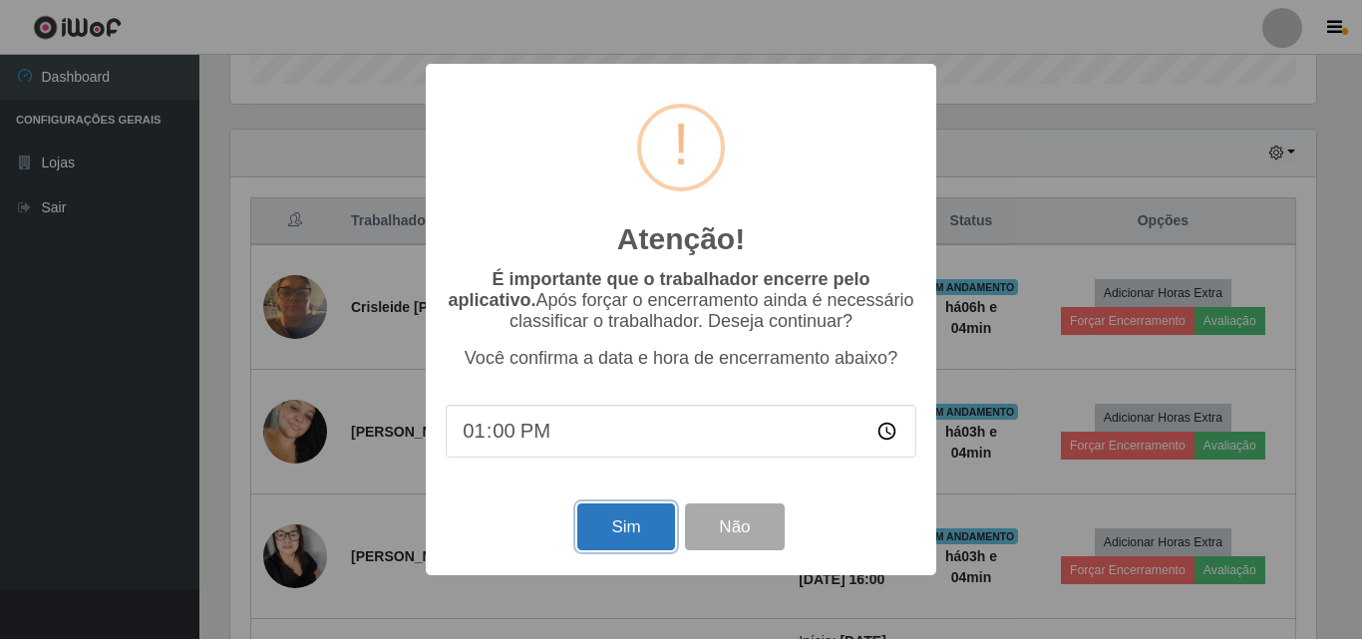
click at [606, 538] on button "Sim" at bounding box center [625, 526] width 97 height 47
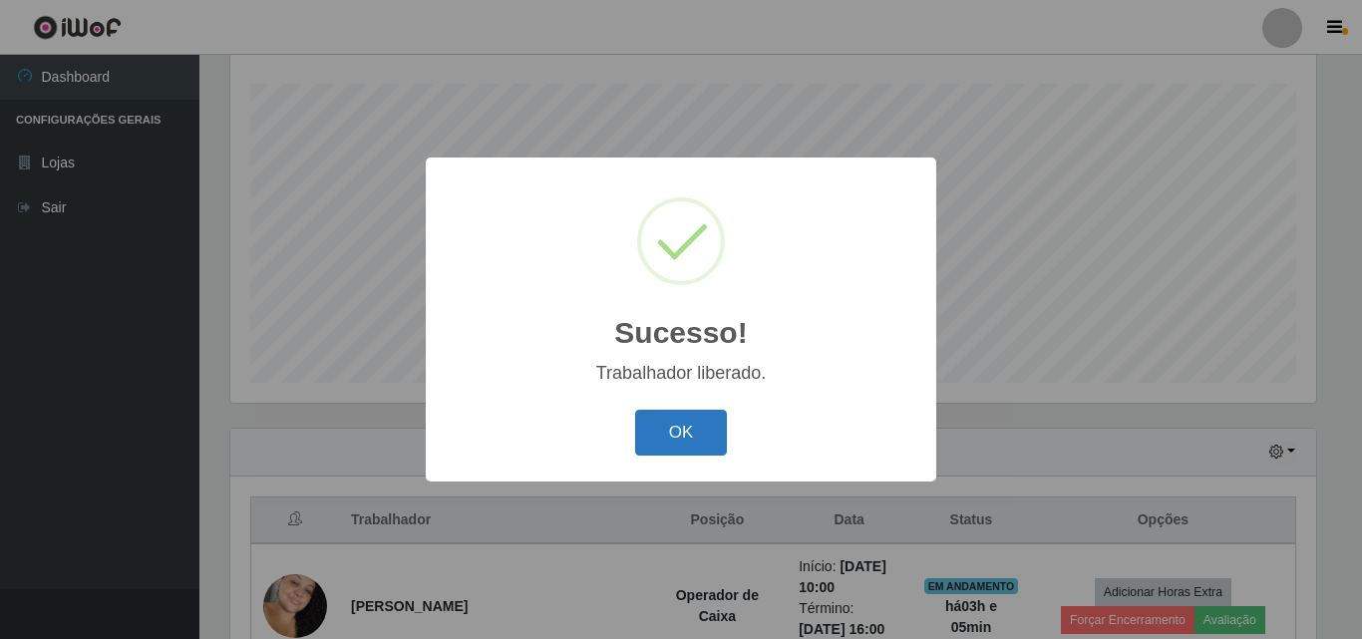
click at [677, 428] on button "OK" at bounding box center [681, 433] width 93 height 47
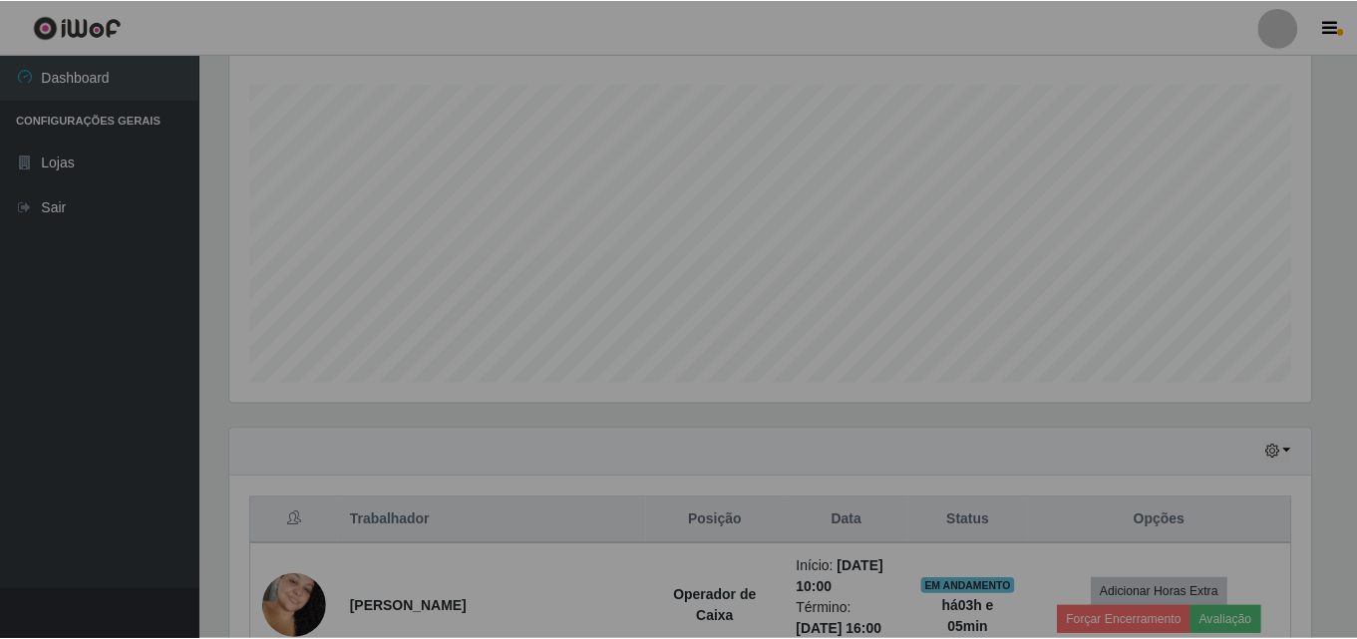
scroll to position [414, 1095]
